Goal: Information Seeking & Learning: Check status

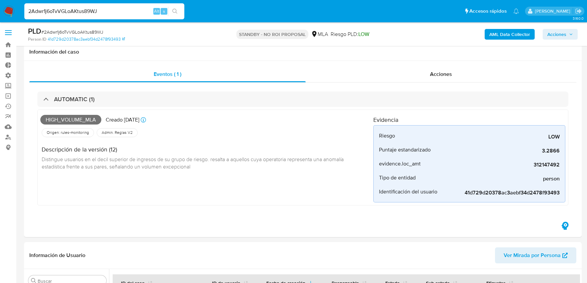
select select "10"
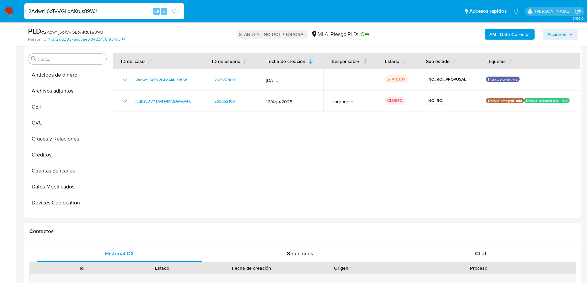
scroll to position [148, 0]
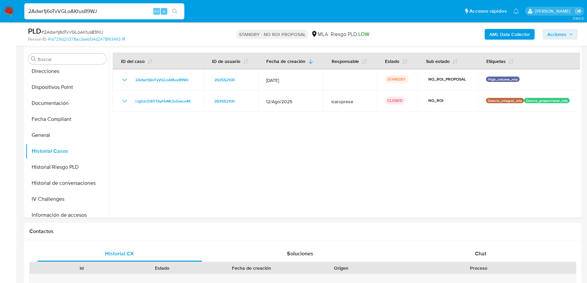
click at [6, 5] on nav "Pausado Ver notificaciones 2Adwr1j6oTvVGLoAKtus89WJ Alt s Accesos rápidos Presi…" at bounding box center [293, 11] width 587 height 22
type input "1683777823"
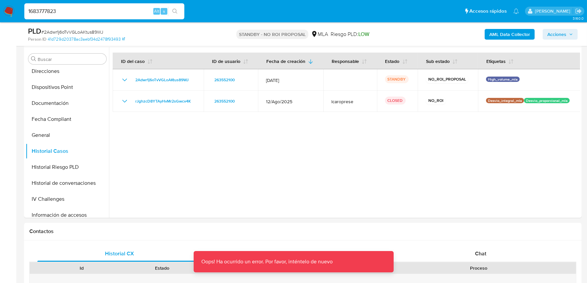
click at [109, 7] on input "1683777823" at bounding box center [104, 11] width 160 height 9
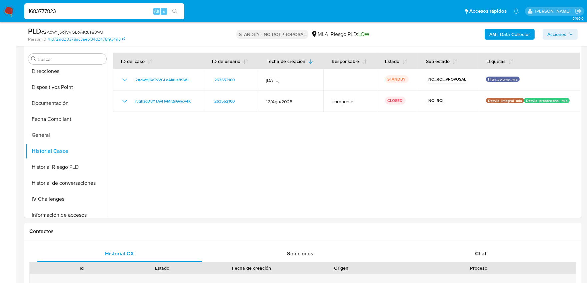
click at [105, 11] on input "1683777823" at bounding box center [104, 11] width 160 height 9
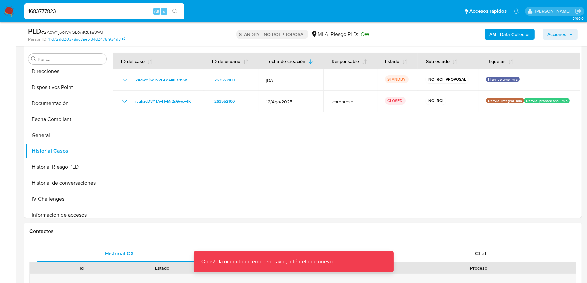
click at [105, 11] on input "1683777823" at bounding box center [104, 11] width 160 height 9
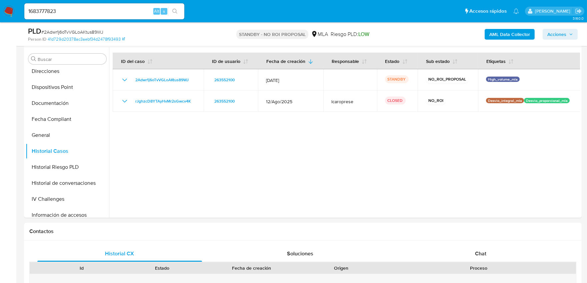
click at [128, 8] on input "1683777823" at bounding box center [104, 11] width 160 height 9
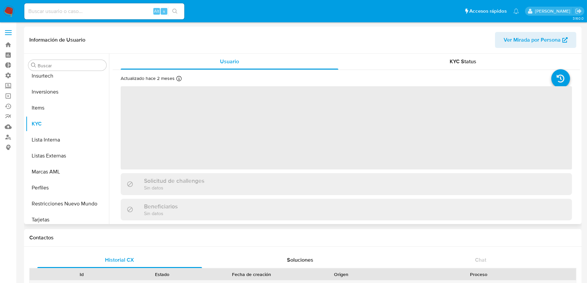
scroll to position [313, 0]
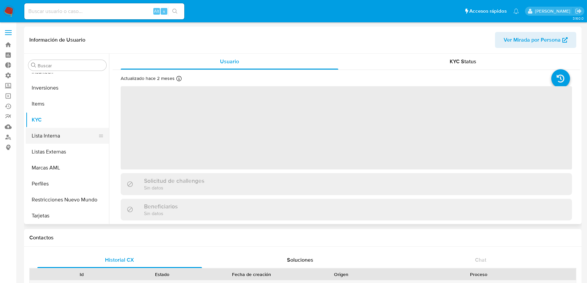
select select "10"
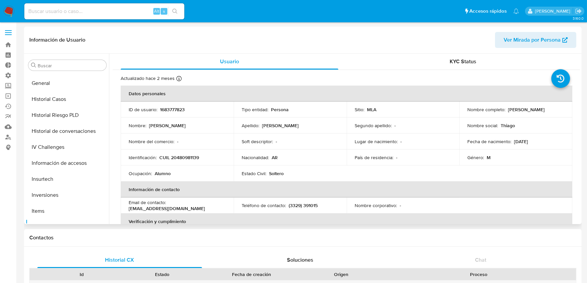
scroll to position [202, 0]
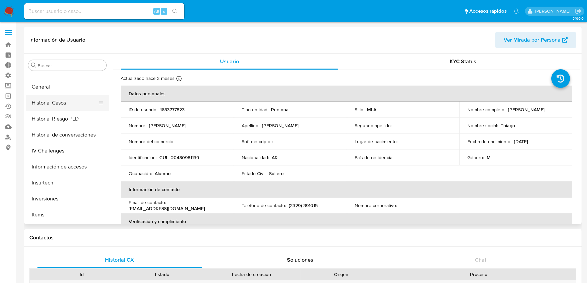
click at [46, 98] on button "Historial Casos" at bounding box center [65, 103] width 78 height 16
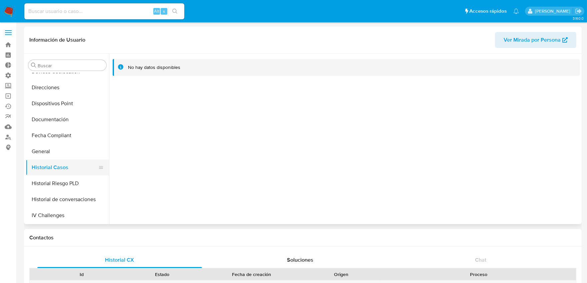
scroll to position [128, 0]
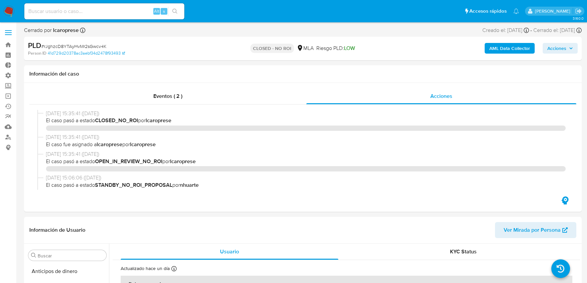
select select "10"
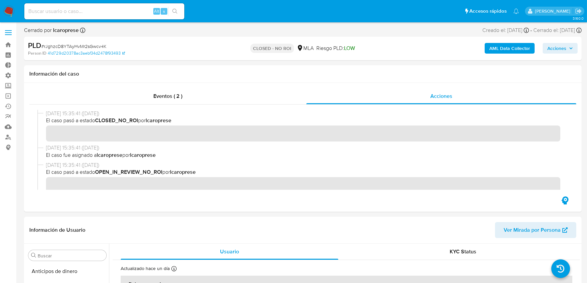
scroll to position [313, 0]
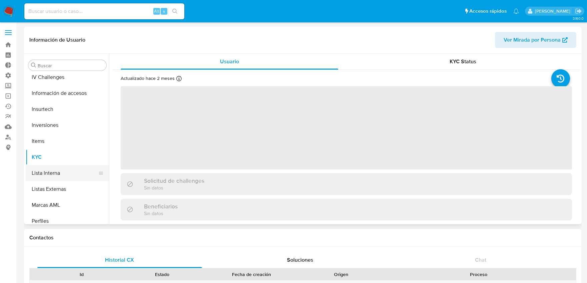
select select "10"
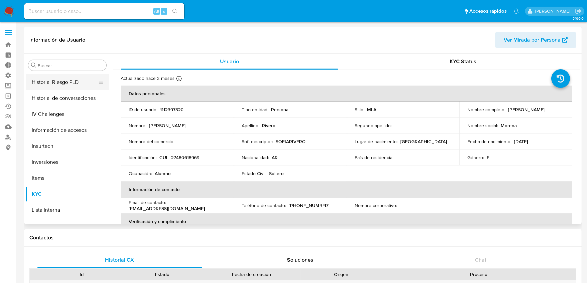
scroll to position [202, 0]
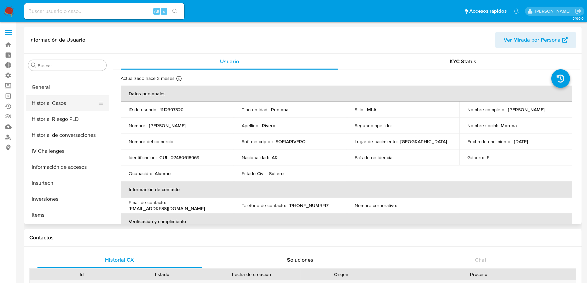
click at [52, 99] on button "Historial Casos" at bounding box center [65, 103] width 78 height 16
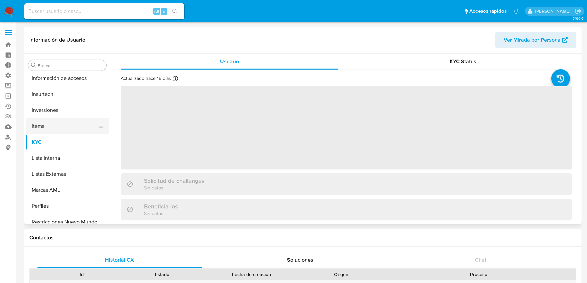
select select "10"
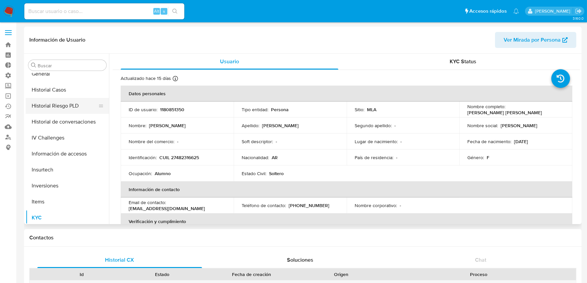
scroll to position [202, 0]
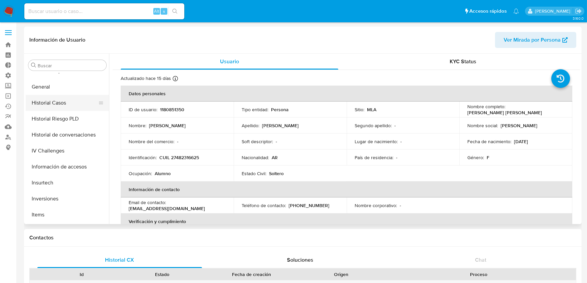
click at [50, 102] on button "Historial Casos" at bounding box center [65, 103] width 78 height 16
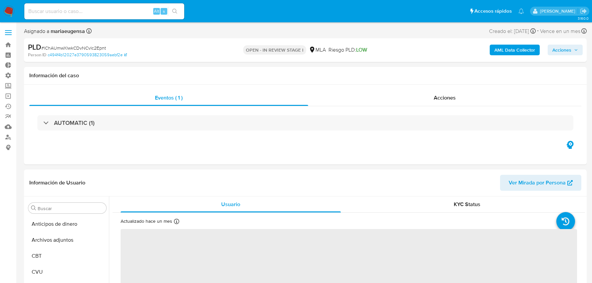
select select "10"
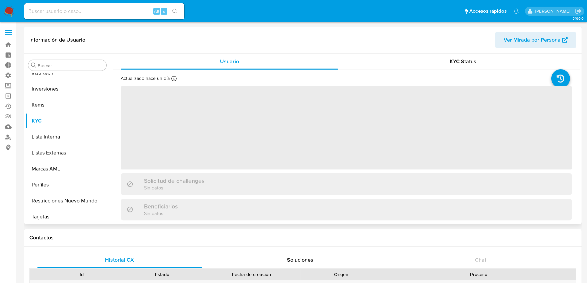
scroll to position [313, 0]
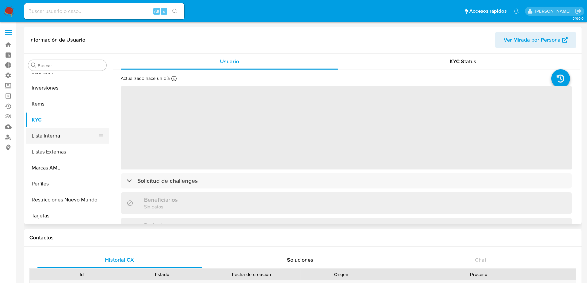
select select "10"
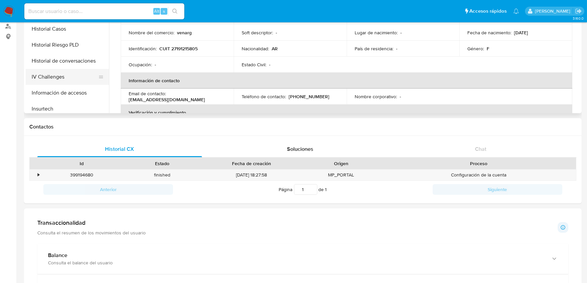
scroll to position [202, 0]
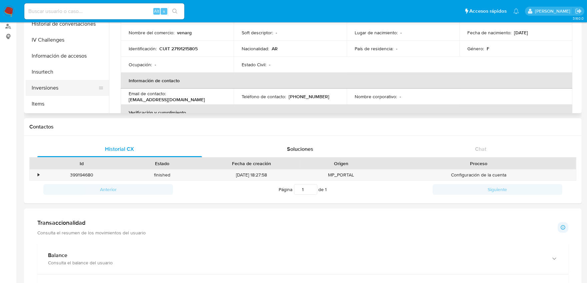
click at [64, 85] on button "Inversiones" at bounding box center [65, 88] width 78 height 16
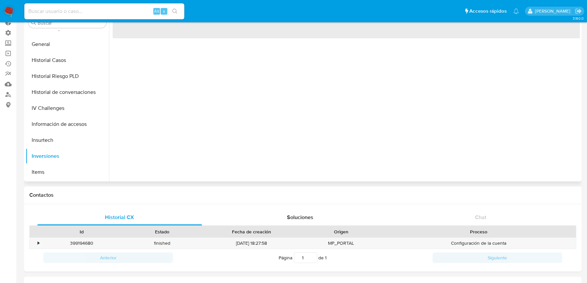
scroll to position [0, 0]
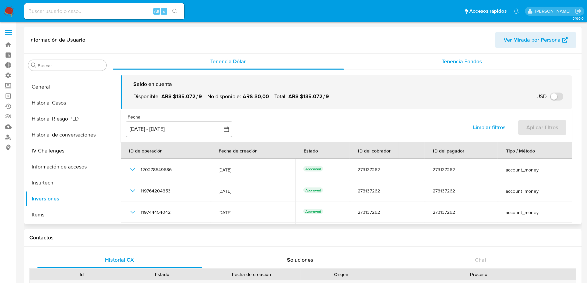
click at [457, 68] on div "Tenencia Fondos" at bounding box center [462, 62] width 236 height 16
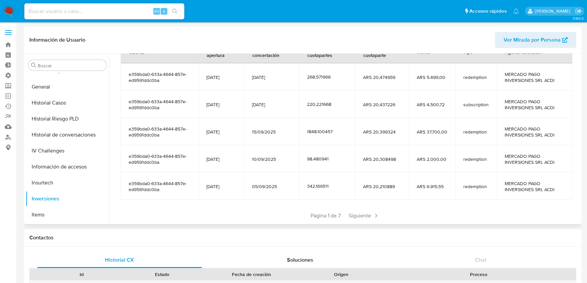
scroll to position [111, 0]
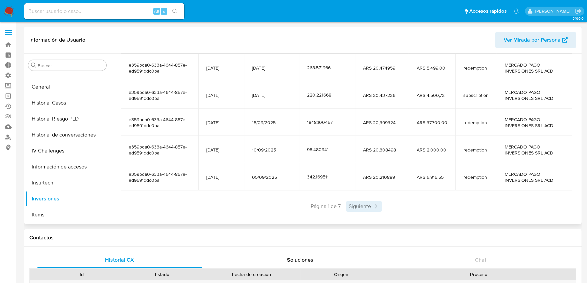
click at [369, 209] on span "Siguiente" at bounding box center [364, 206] width 36 height 11
click at [369, 208] on span "Siguiente" at bounding box center [384, 206] width 36 height 11
click at [392, 206] on icon at bounding box center [395, 206] width 7 height 7
click at [395, 209] on icon at bounding box center [395, 206] width 7 height 7
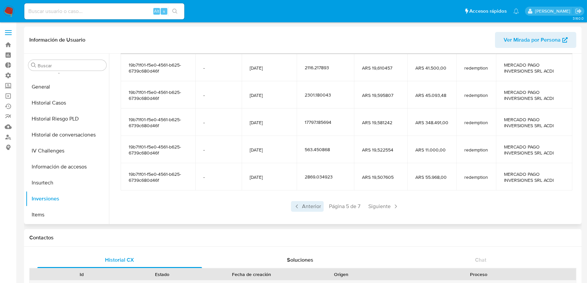
click at [316, 204] on span "Anterior" at bounding box center [307, 206] width 33 height 11
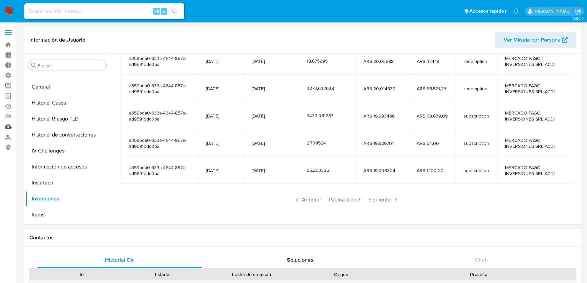
click at [9, 125] on link "Mulan" at bounding box center [39, 127] width 79 height 10
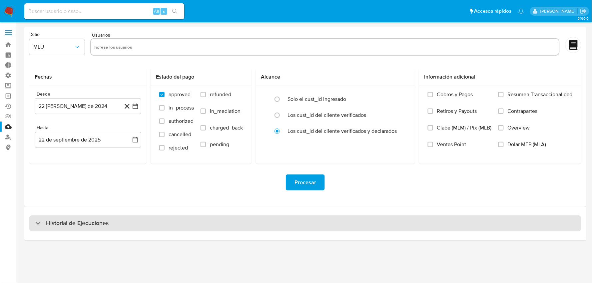
click at [203, 223] on div "Historial de Ejecuciones" at bounding box center [305, 224] width 552 height 16
select select "10"
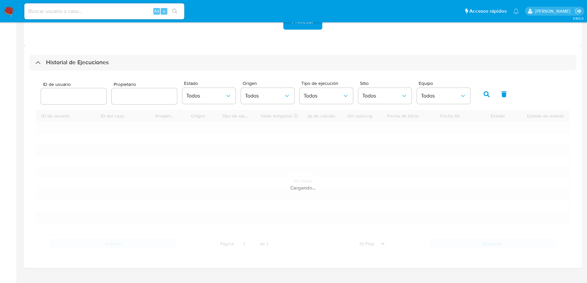
scroll to position [175, 0]
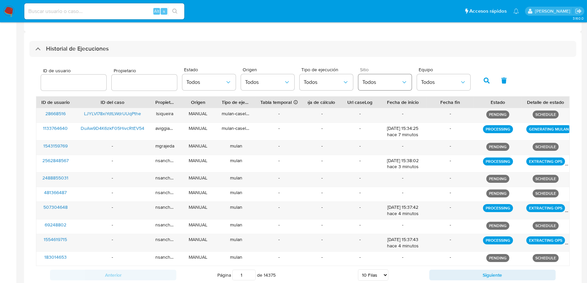
click at [369, 80] on span "Todos" at bounding box center [381, 82] width 39 height 7
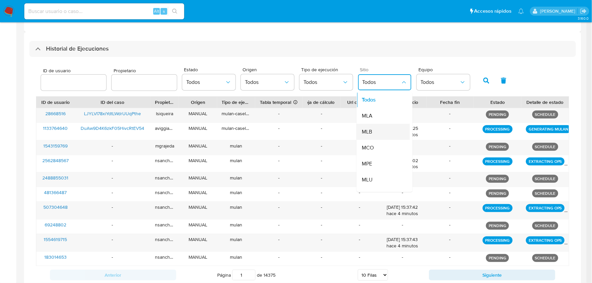
click at [371, 129] on div "MLB" at bounding box center [381, 132] width 39 height 16
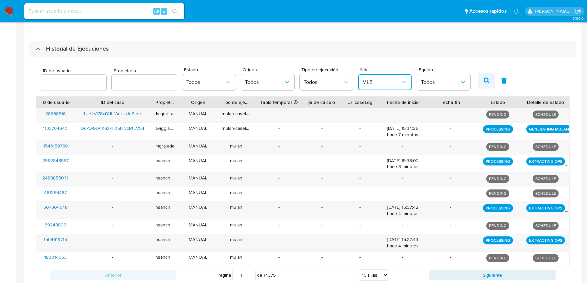
click at [486, 78] on icon "button" at bounding box center [487, 81] width 6 height 6
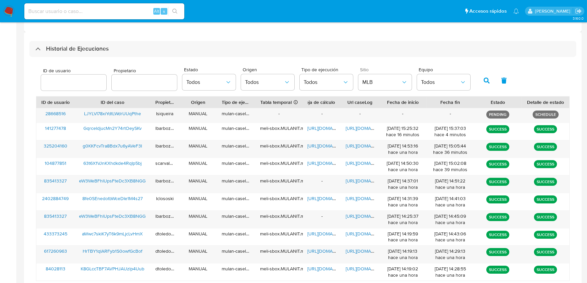
click at [142, 81] on input "text" at bounding box center [144, 82] width 65 height 9
type input "schabay"
click at [478, 81] on button "button" at bounding box center [486, 81] width 17 height 16
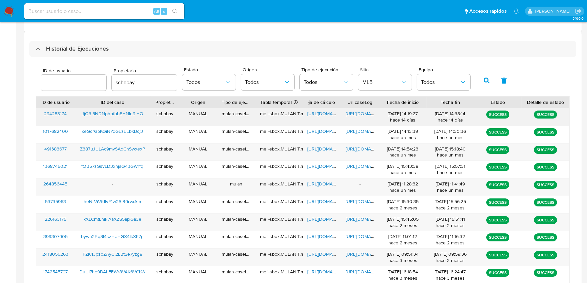
click at [357, 114] on span "[URL][DOMAIN_NAME]" at bounding box center [369, 113] width 46 height 7
